Goal: Transaction & Acquisition: Purchase product/service

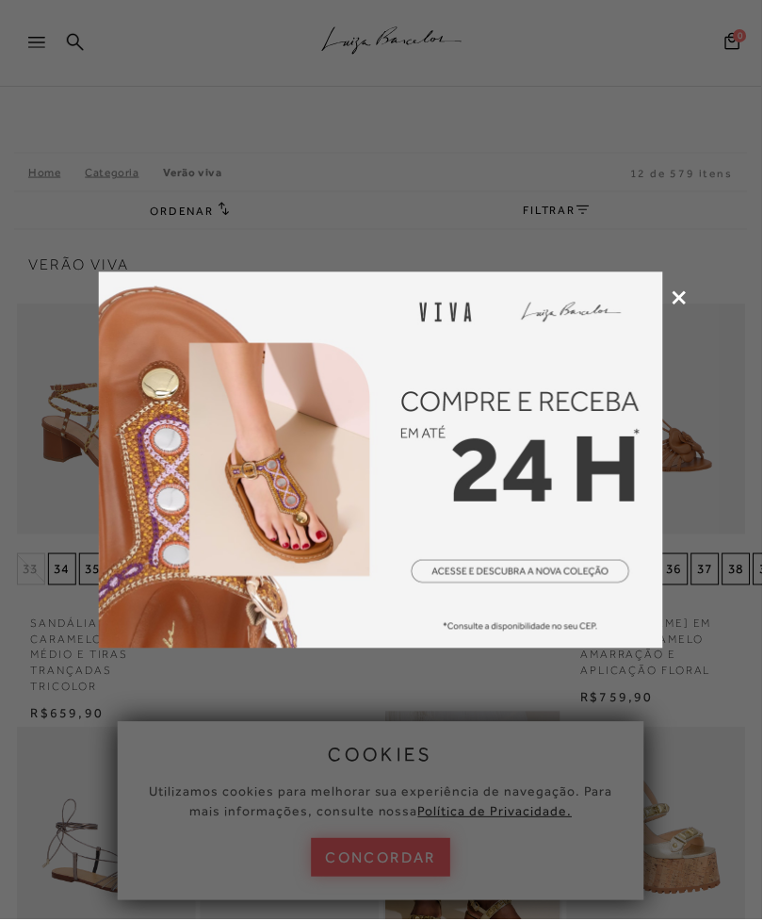
click at [680, 302] on icon at bounding box center [681, 298] width 14 height 14
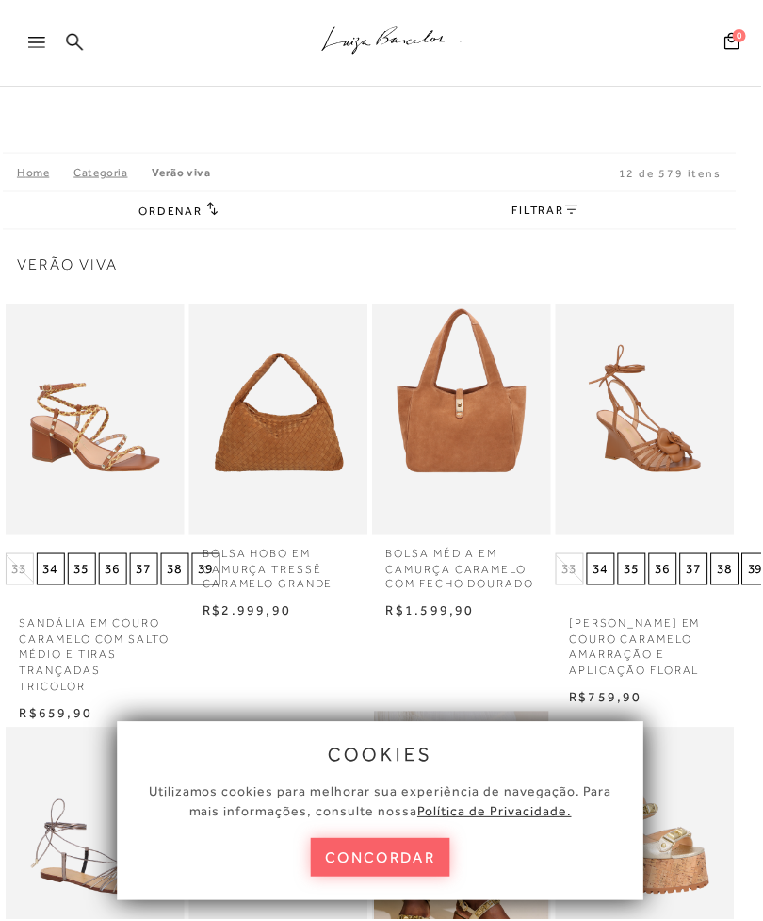
scroll to position [0, 12]
click at [30, 43] on icon at bounding box center [36, 42] width 17 height 11
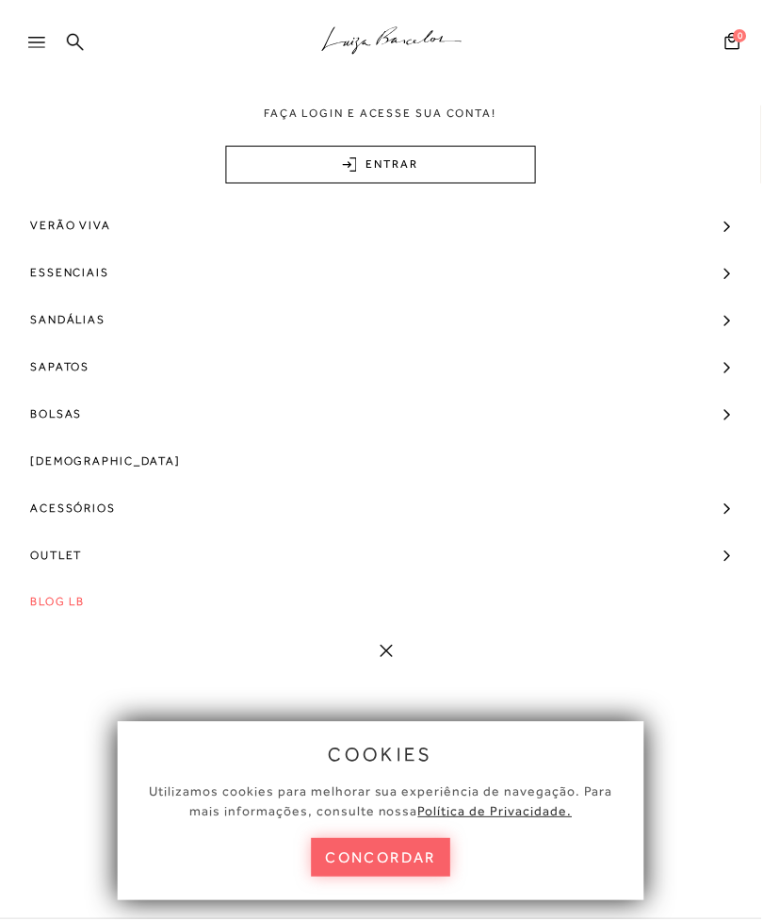
click at [44, 542] on span "Outlet" at bounding box center [56, 556] width 53 height 47
click at [330, 860] on button "concordar" at bounding box center [381, 859] width 139 height 39
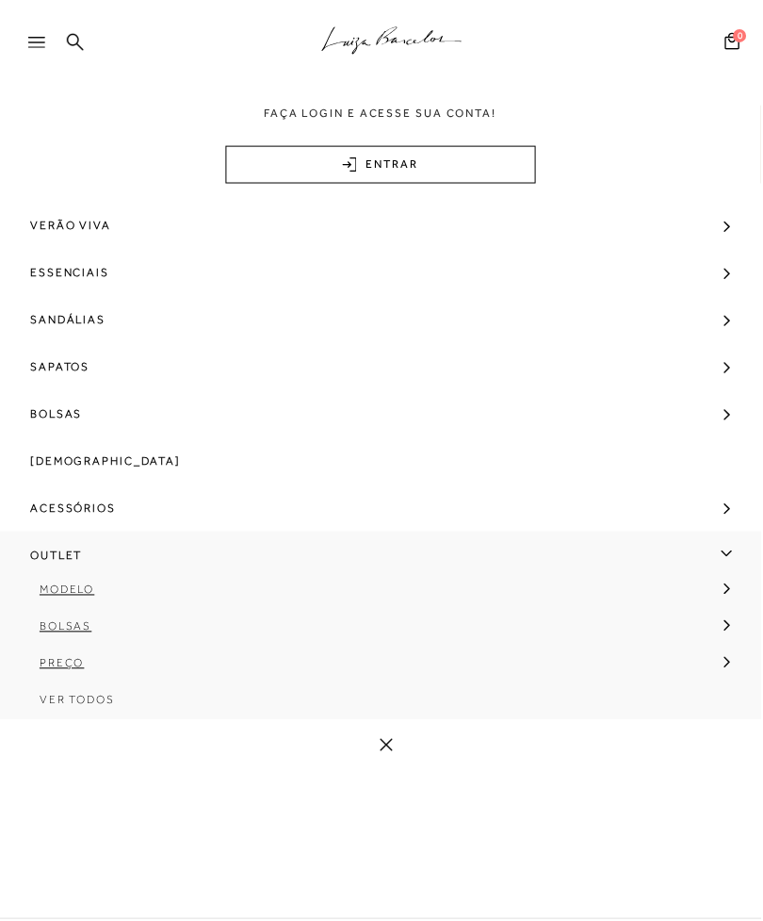
click at [56, 671] on span "Preço" at bounding box center [62, 664] width 45 height 13
click at [43, 665] on span "Preço" at bounding box center [62, 664] width 45 height 13
click at [46, 707] on span "Ver Todos" at bounding box center [77, 701] width 75 height 13
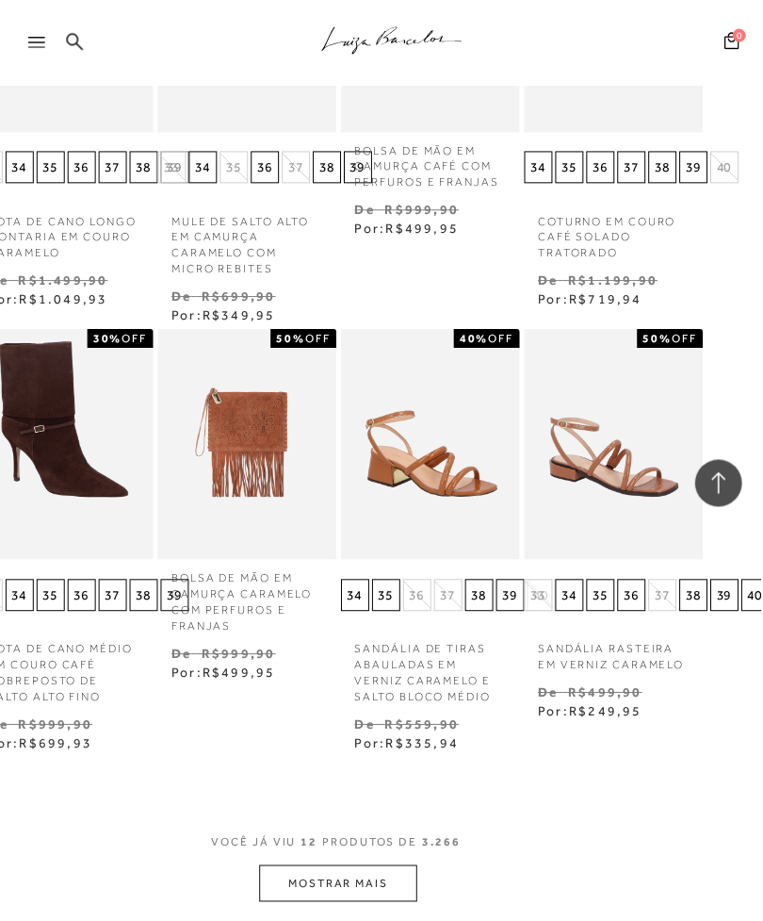
scroll to position [833, 42]
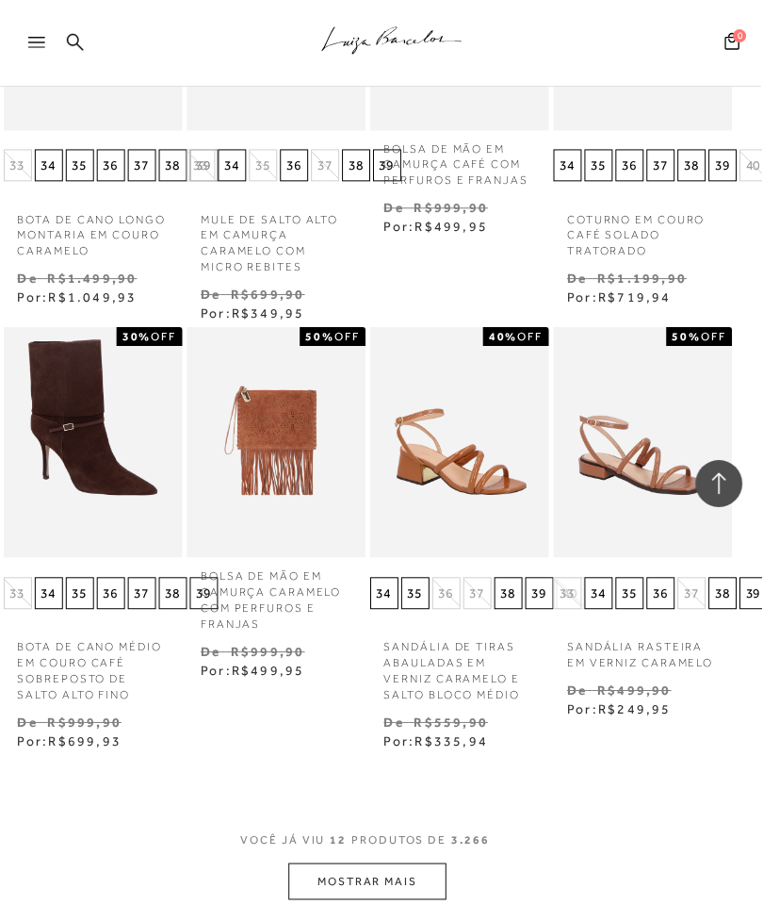
click at [315, 872] on button "MOSTRAR MAIS" at bounding box center [368, 883] width 158 height 37
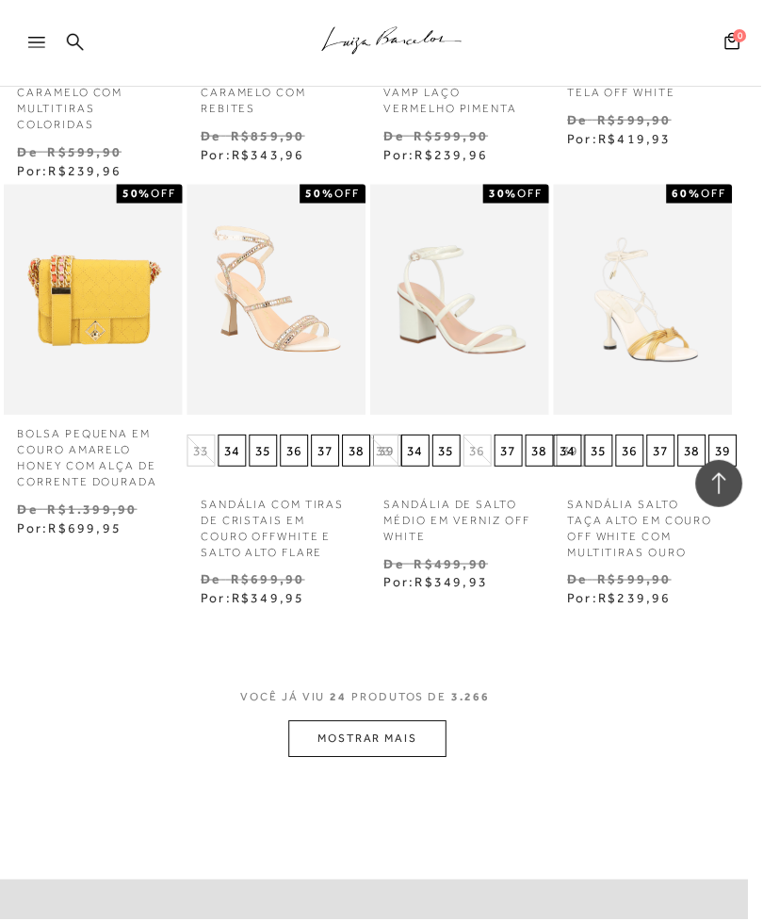
scroll to position [2289, 13]
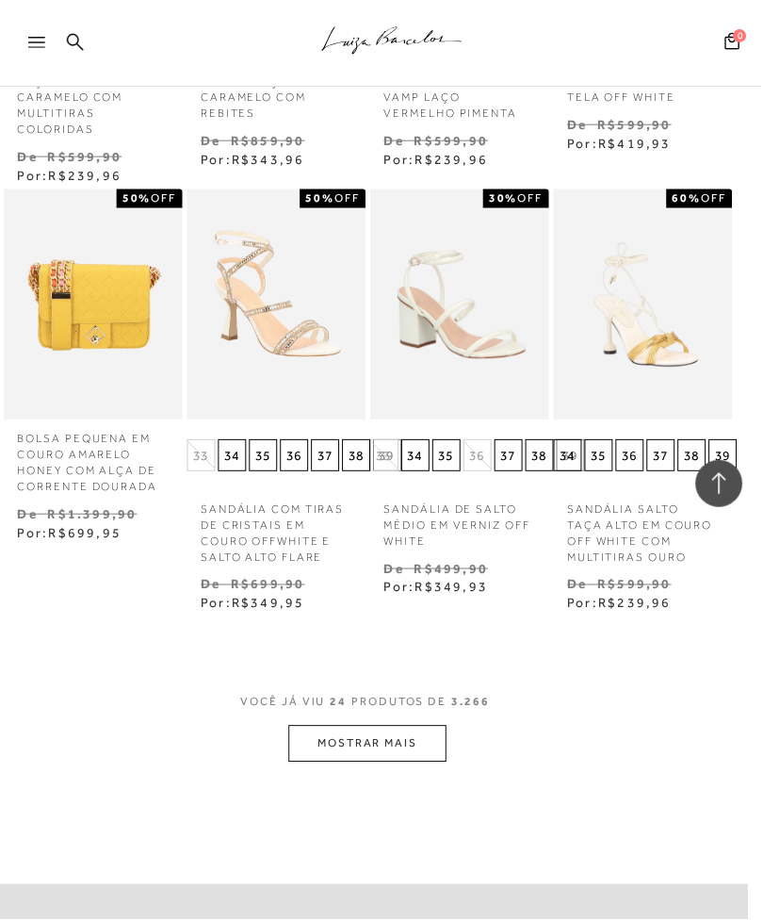
click at [326, 729] on button "MOSTRAR MAIS" at bounding box center [368, 745] width 158 height 37
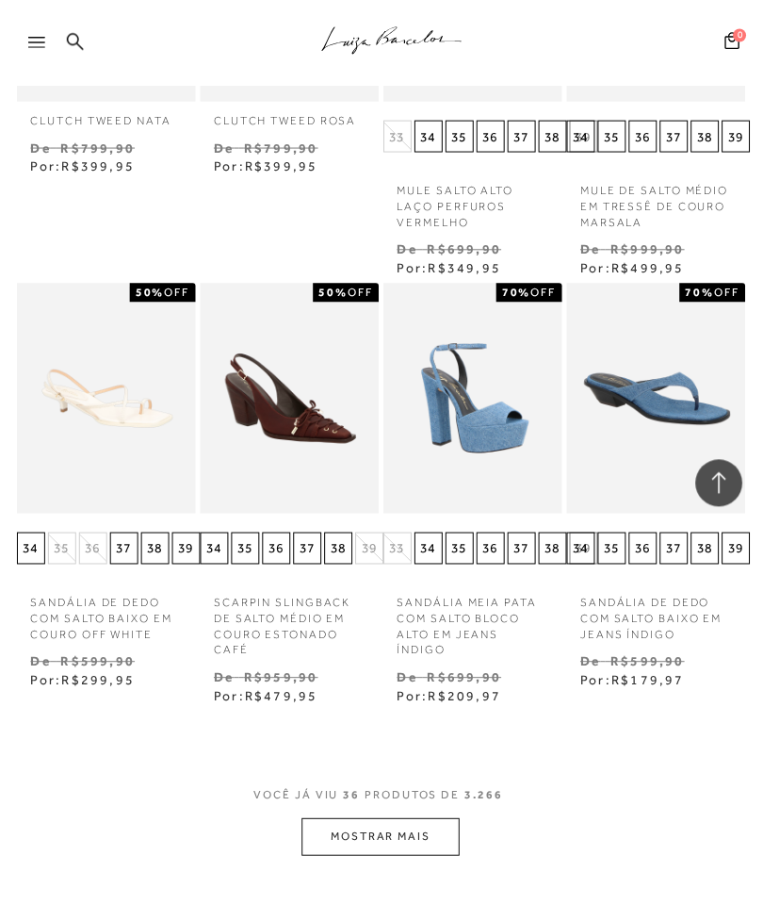
scroll to position [3471, 0]
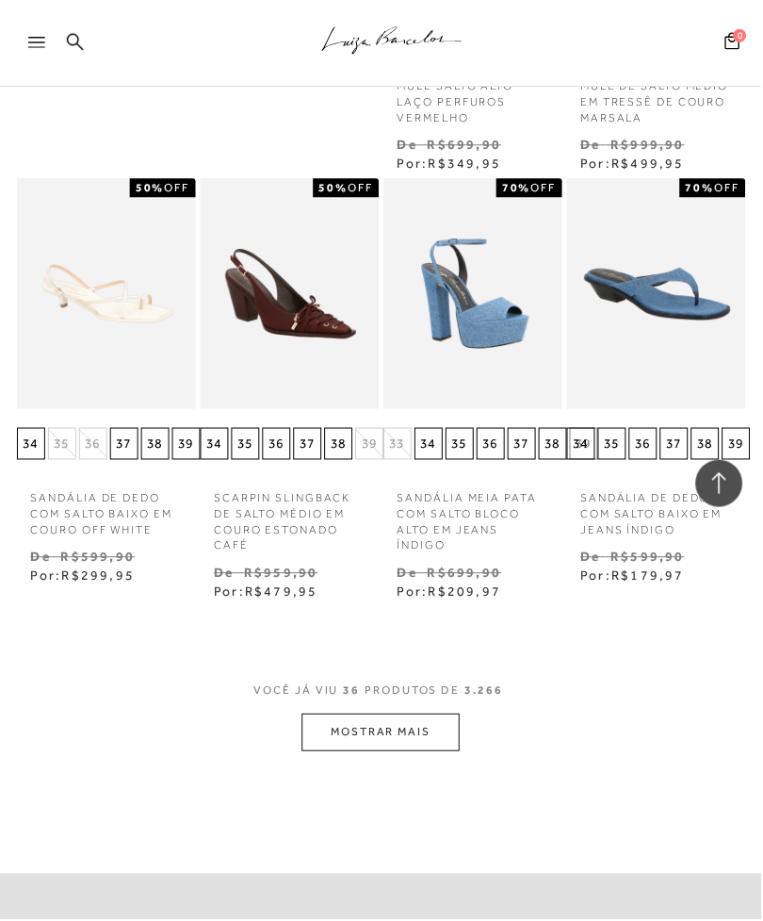
click at [334, 715] on button "MOSTRAR MAIS" at bounding box center [382, 733] width 158 height 37
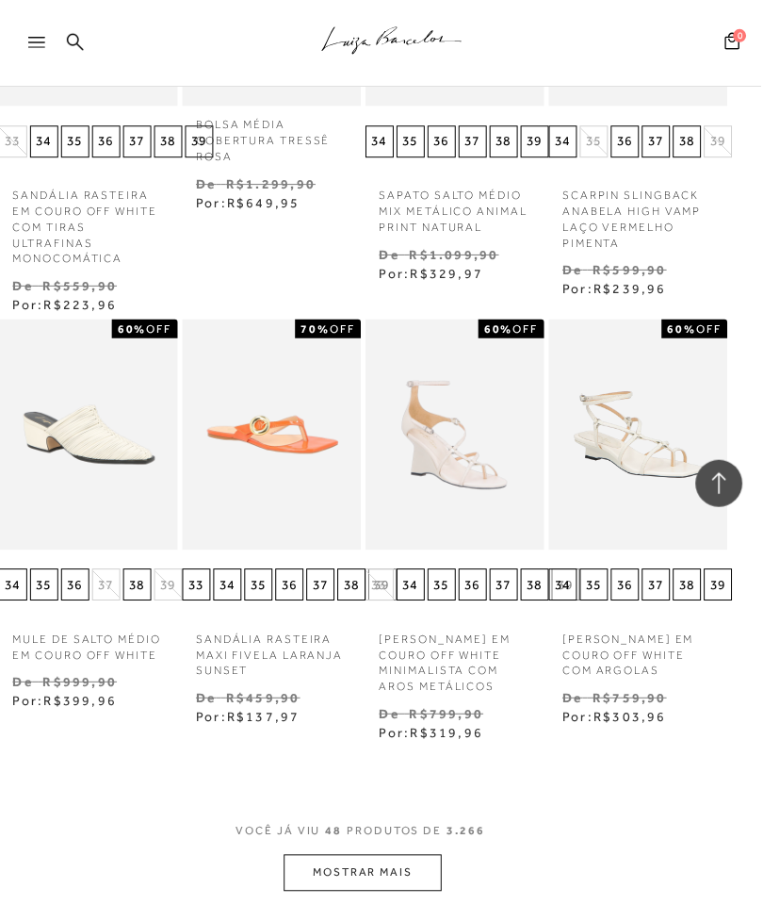
scroll to position [4750, 13]
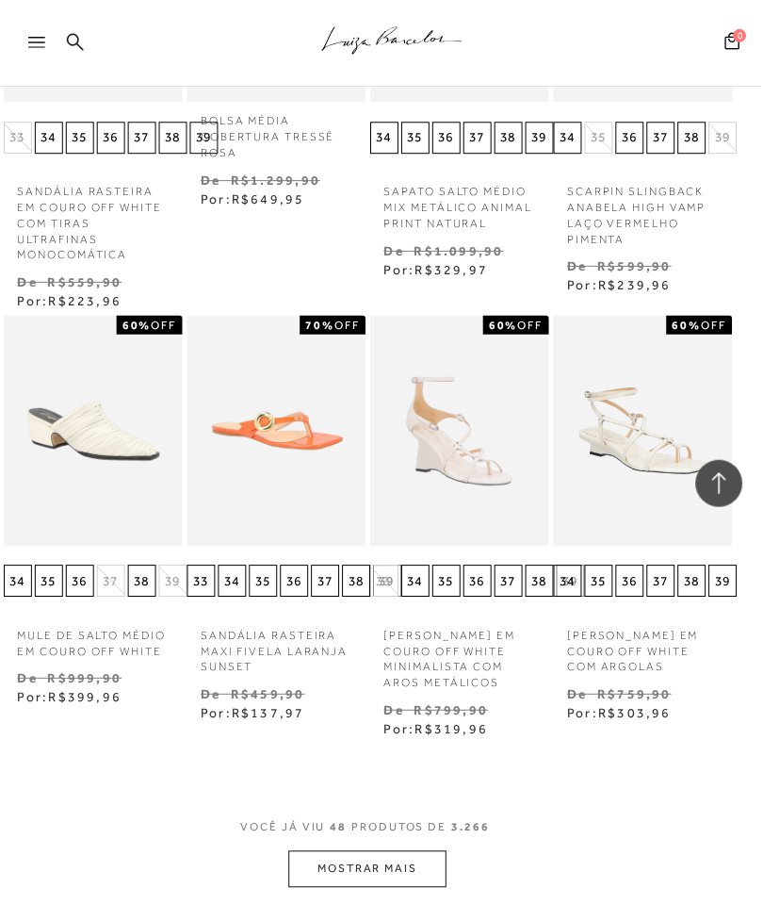
click at [308, 853] on button "MOSTRAR MAIS" at bounding box center [368, 871] width 158 height 37
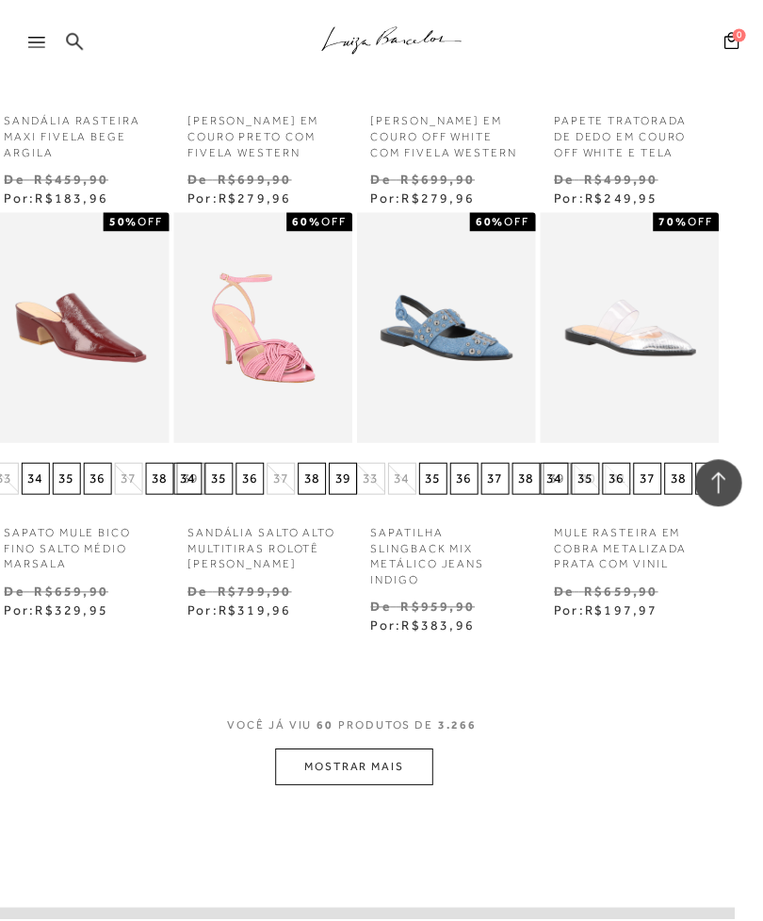
scroll to position [6140, 27]
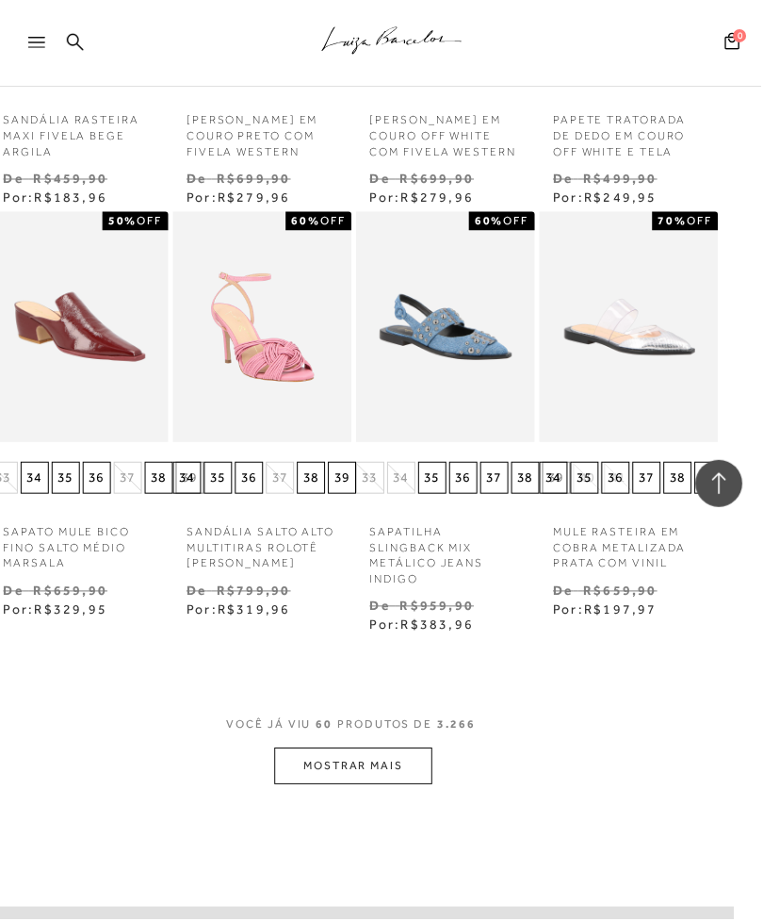
click at [307, 749] on button "MOSTRAR MAIS" at bounding box center [354, 767] width 158 height 37
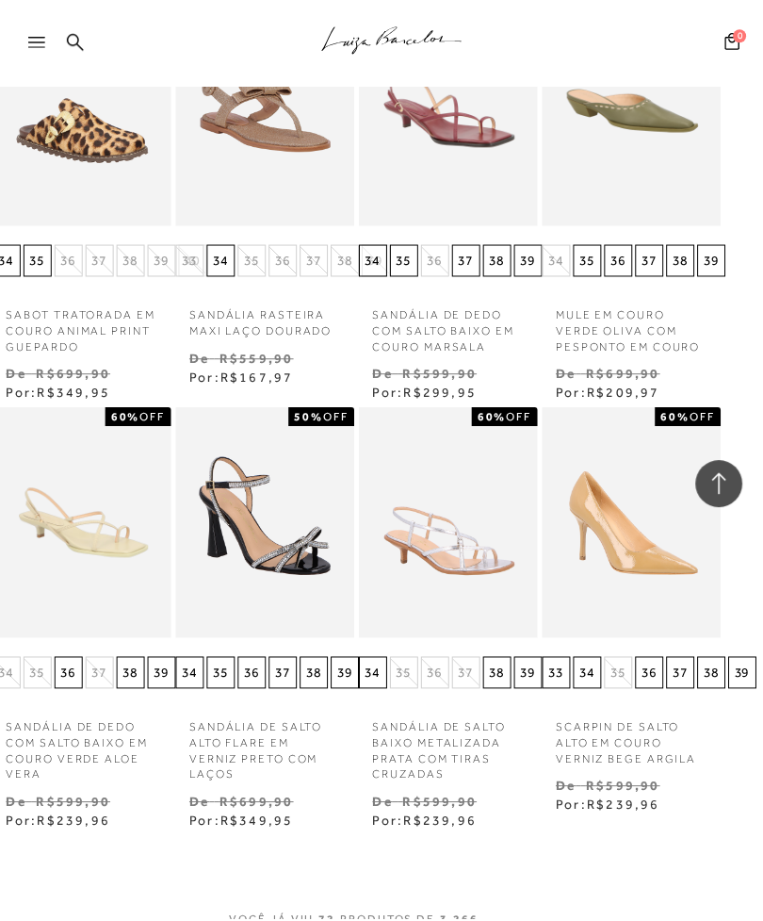
scroll to position [7199, 24]
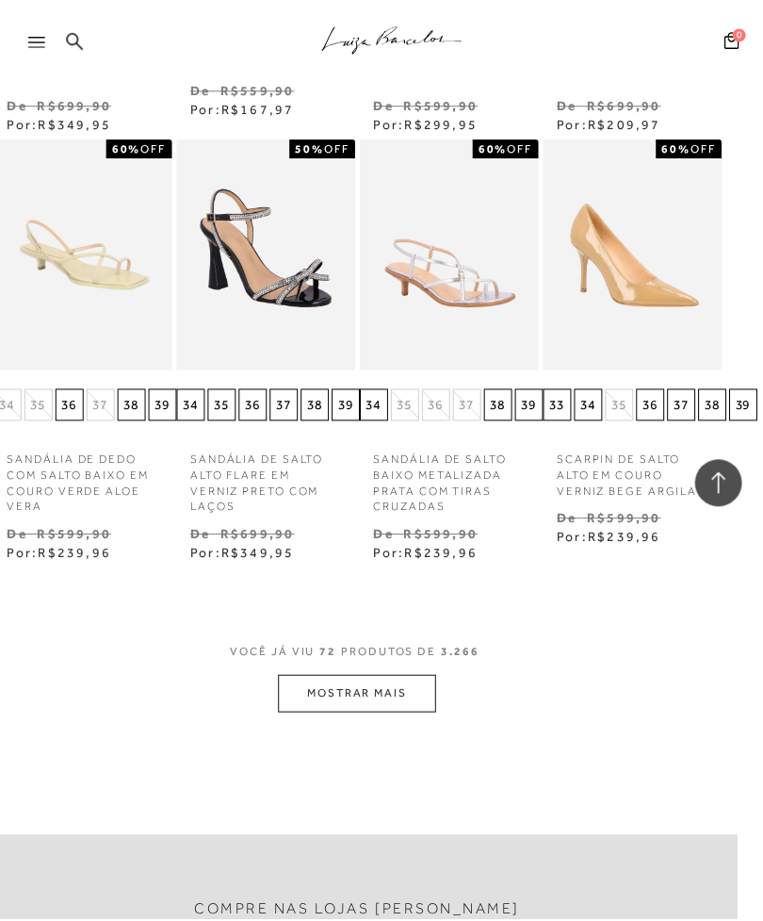
click at [311, 677] on button "MOSTRAR MAIS" at bounding box center [358, 695] width 158 height 37
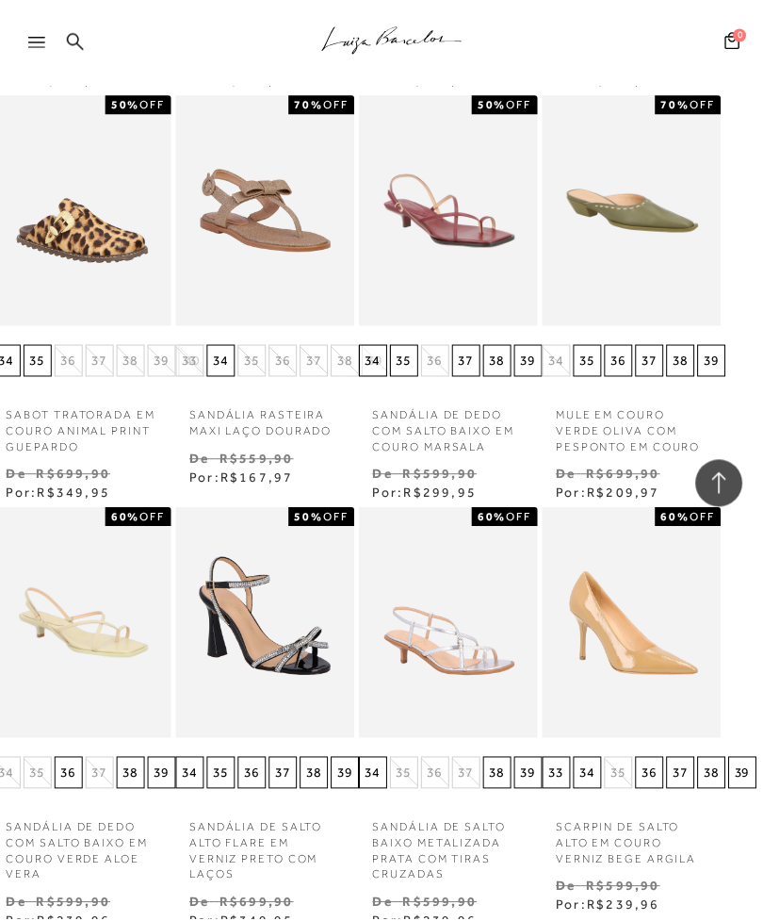
scroll to position [7103, 25]
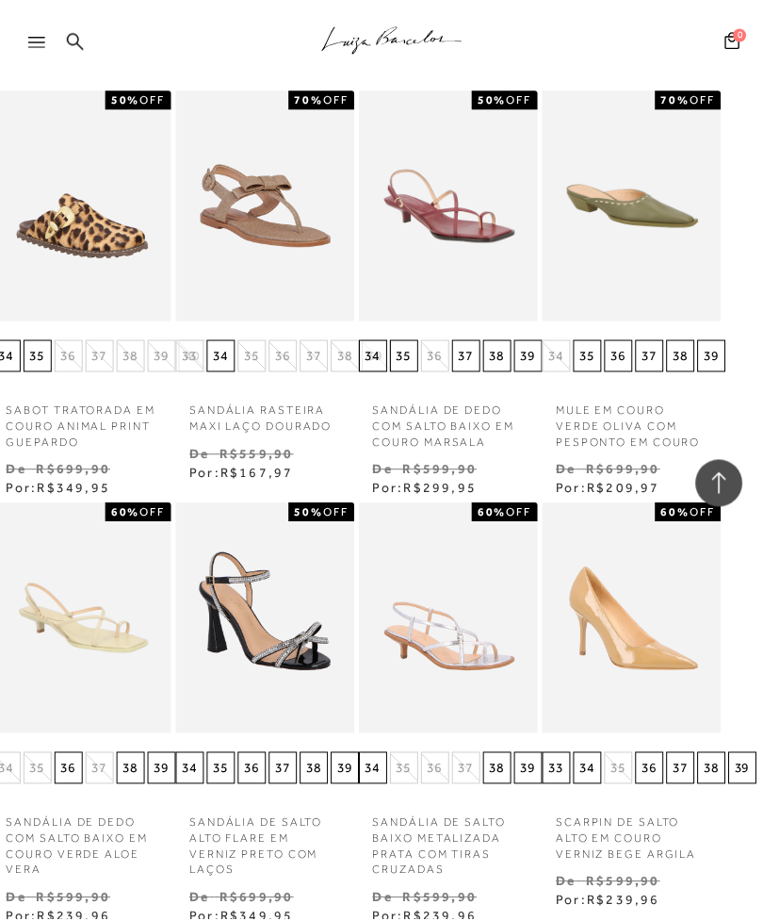
click at [581, 595] on img at bounding box center [633, 619] width 175 height 263
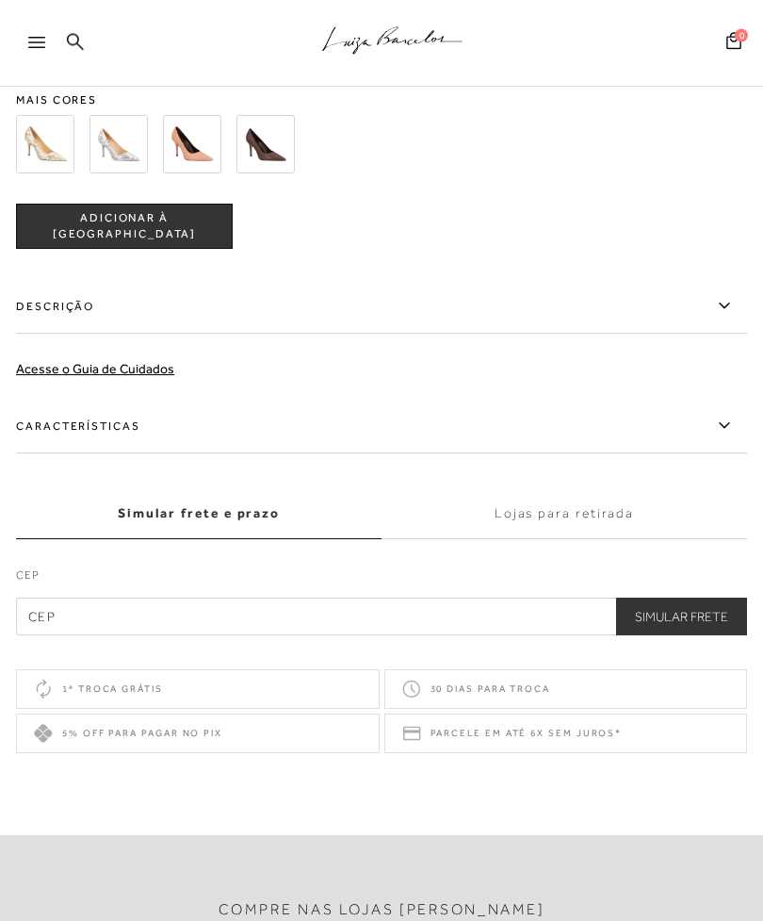
scroll to position [1541, 0]
